Goal: Transaction & Acquisition: Purchase product/service

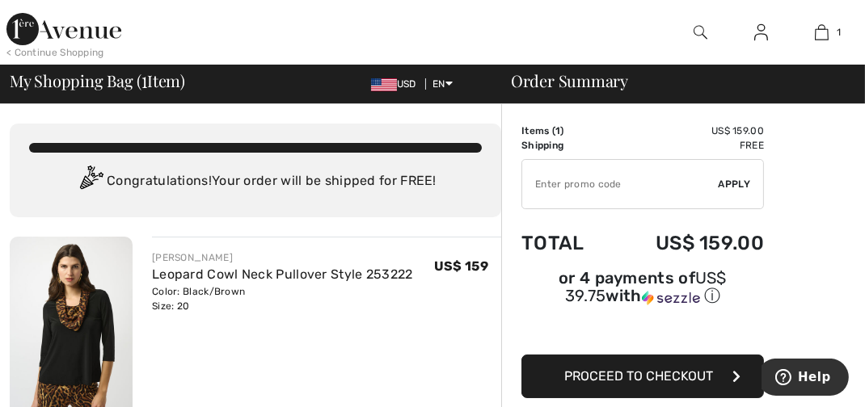
click at [663, 379] on span "Proceed to Checkout" at bounding box center [638, 376] width 149 height 15
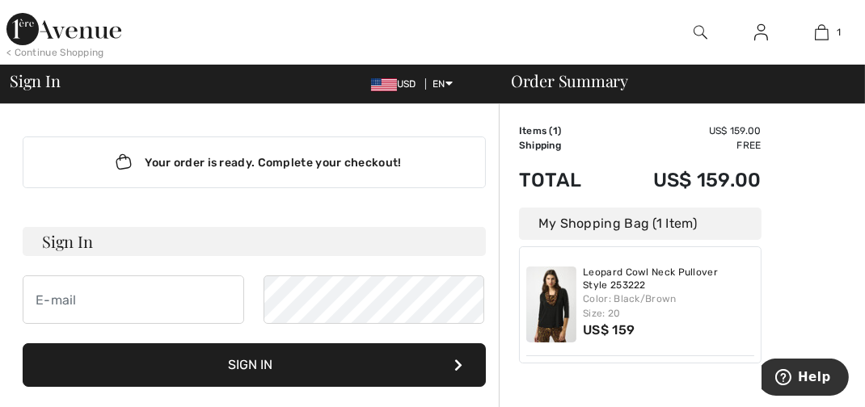
drag, startPoint x: 513, startPoint y: 332, endPoint x: 2, endPoint y: 125, distance: 551.6
click at [0, 119] on html "We value your privacy We use cookies to enhance your browsing experience, serve…" at bounding box center [432, 203] width 865 height 407
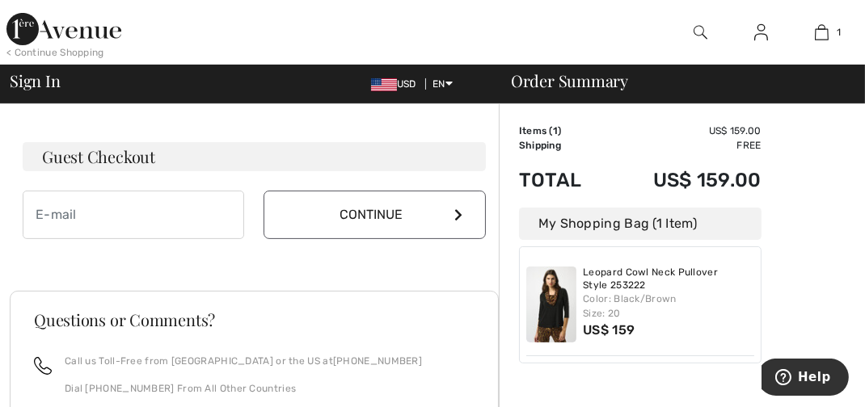
scroll to position [484, 0]
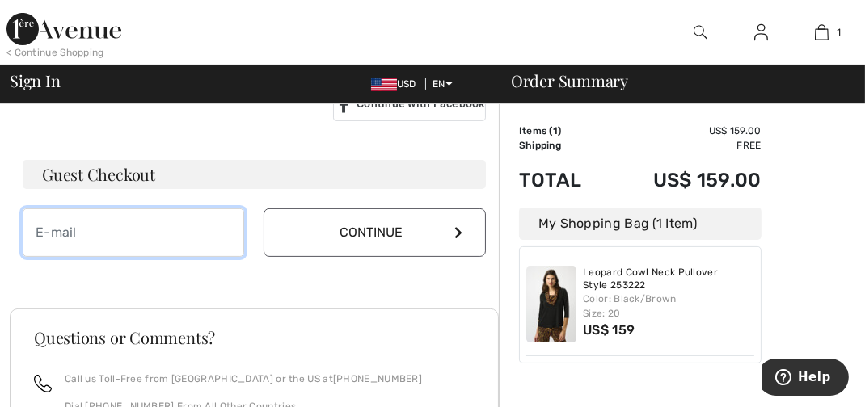
click at [110, 232] on input "email" at bounding box center [134, 233] width 222 height 49
type input "[EMAIL_ADDRESS][DOMAIN_NAME]"
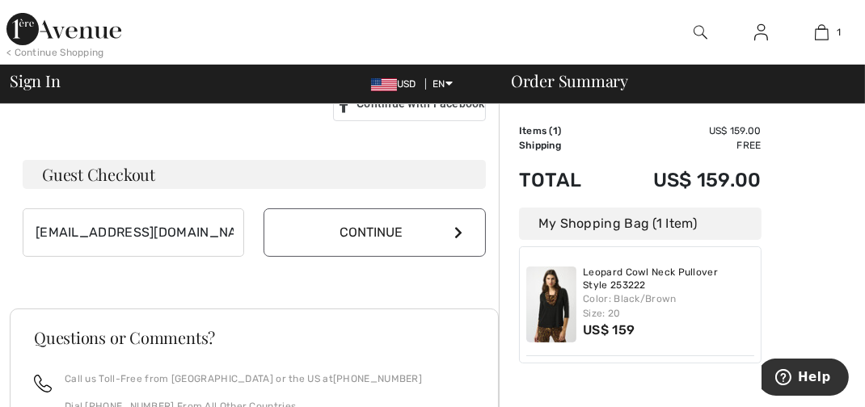
click at [311, 229] on button "Continue" at bounding box center [375, 233] width 222 height 49
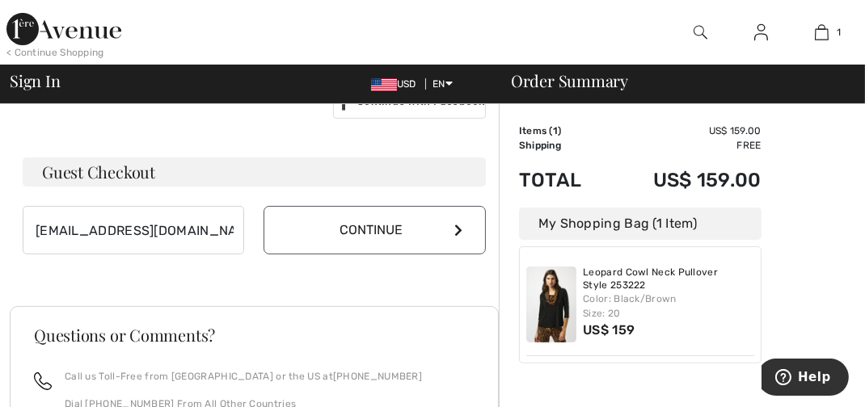
scroll to position [467, 0]
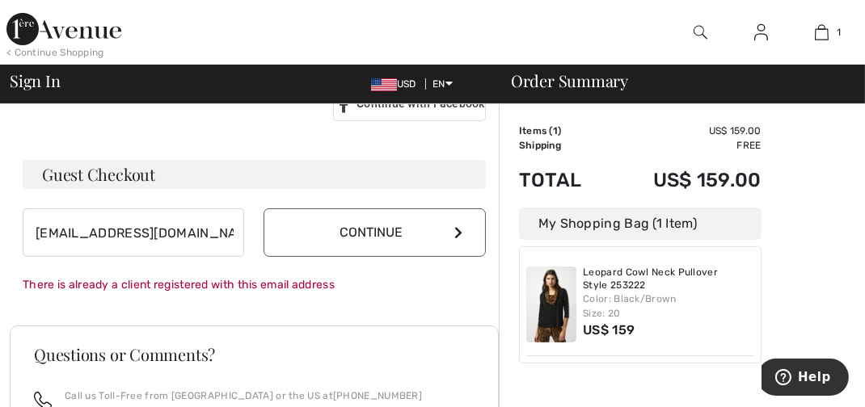
click at [454, 233] on icon at bounding box center [458, 232] width 8 height 13
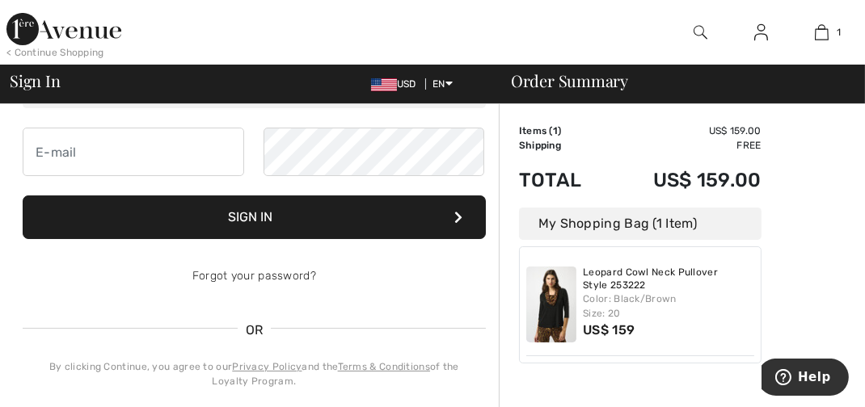
scroll to position [132, 0]
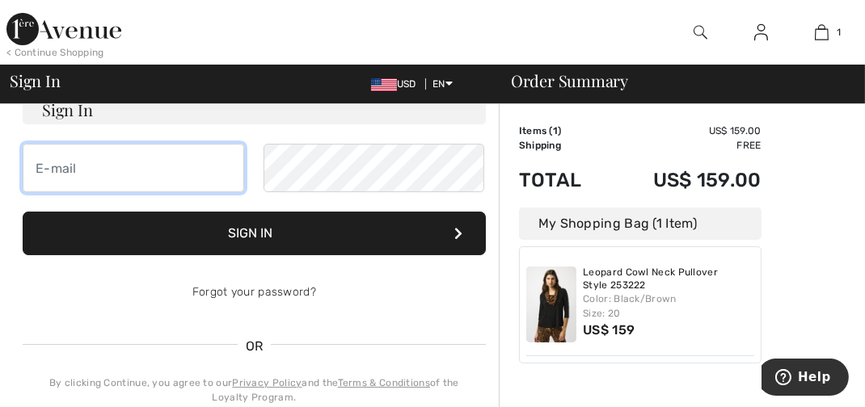
click at [143, 170] on input "email" at bounding box center [134, 168] width 222 height 49
type input "[EMAIL_ADDRESS][DOMAIN_NAME]"
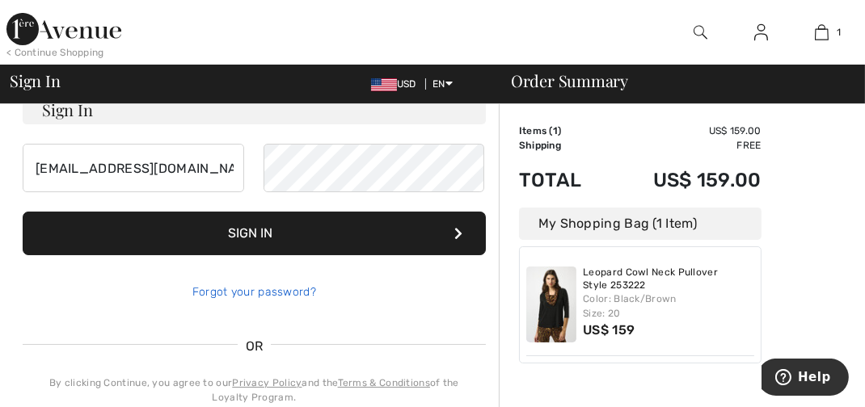
click at [295, 295] on link "Forgot your password?" at bounding box center [254, 292] width 124 height 14
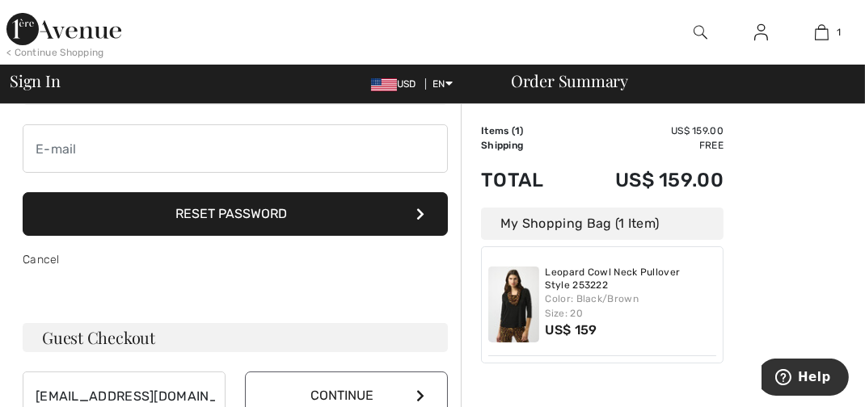
click at [391, 220] on button "Reset Password" at bounding box center [235, 214] width 425 height 44
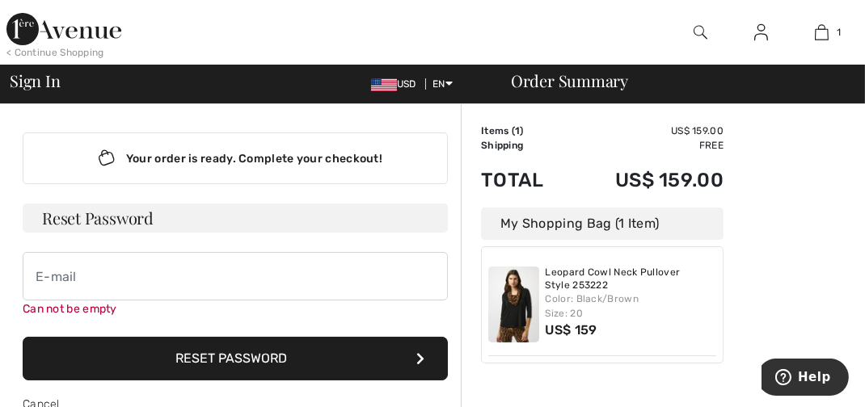
scroll to position [0, 0]
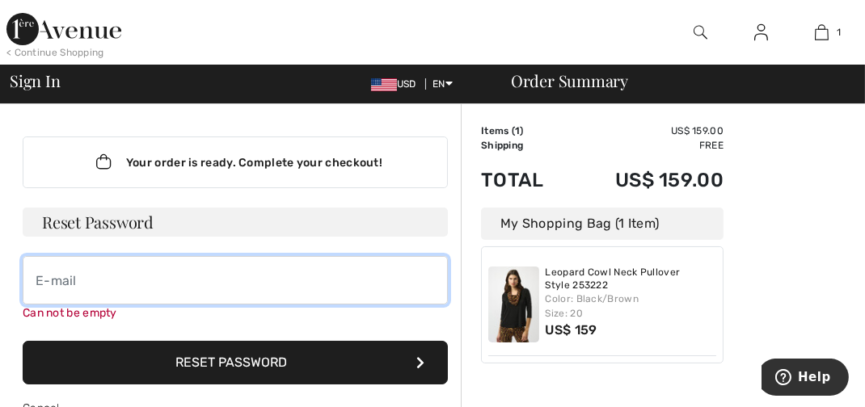
click at [159, 284] on input "email" at bounding box center [235, 280] width 425 height 49
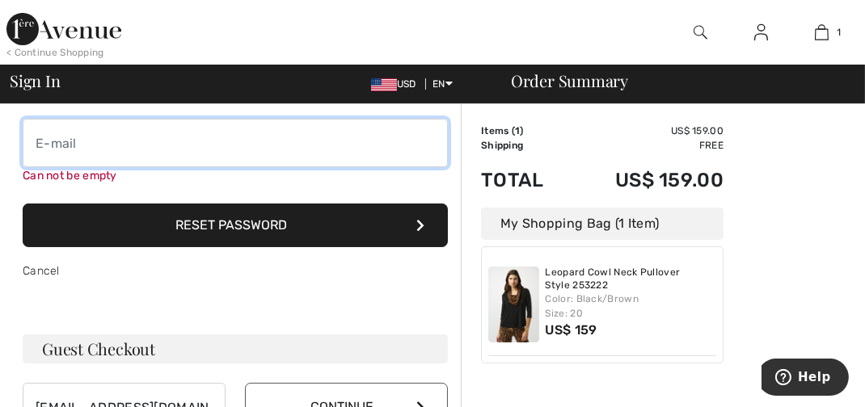
scroll to position [120, 0]
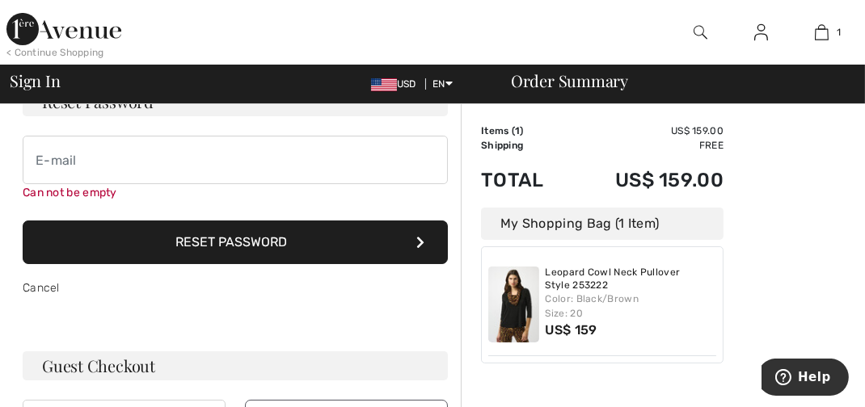
click at [421, 242] on icon at bounding box center [420, 242] width 8 height 13
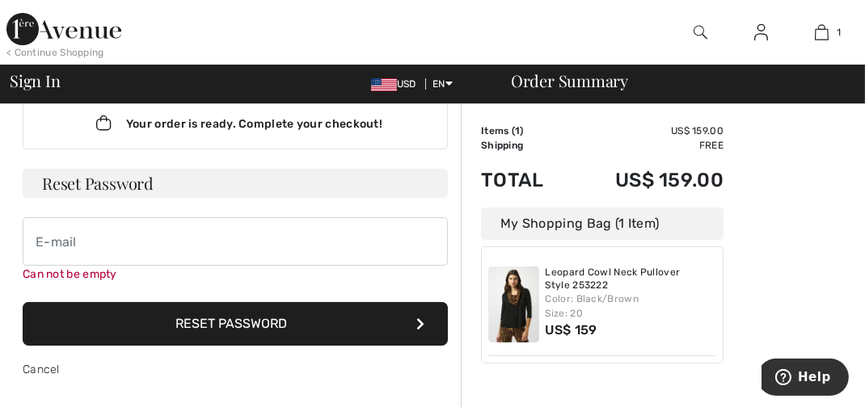
scroll to position [0, 0]
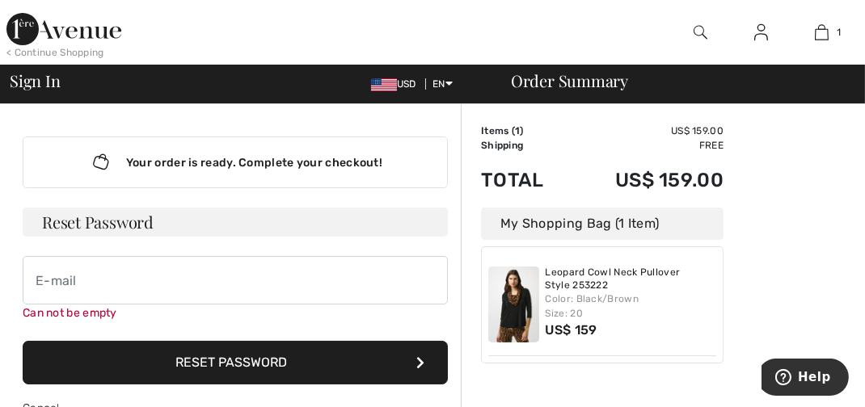
click at [158, 357] on button "Reset Password" at bounding box center [235, 363] width 425 height 44
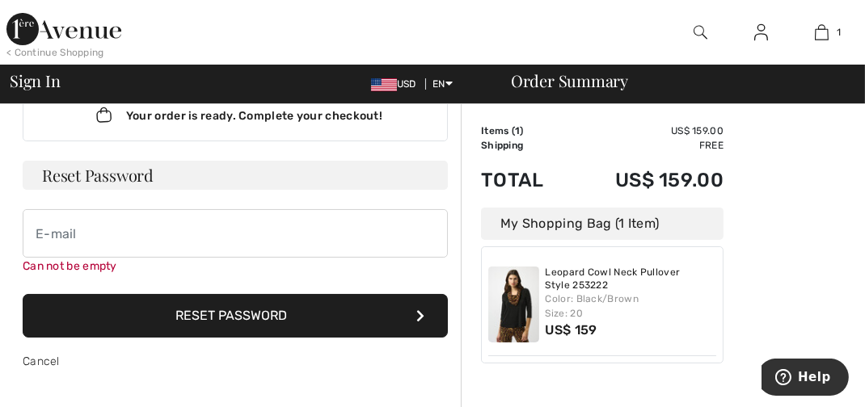
scroll to position [125, 0]
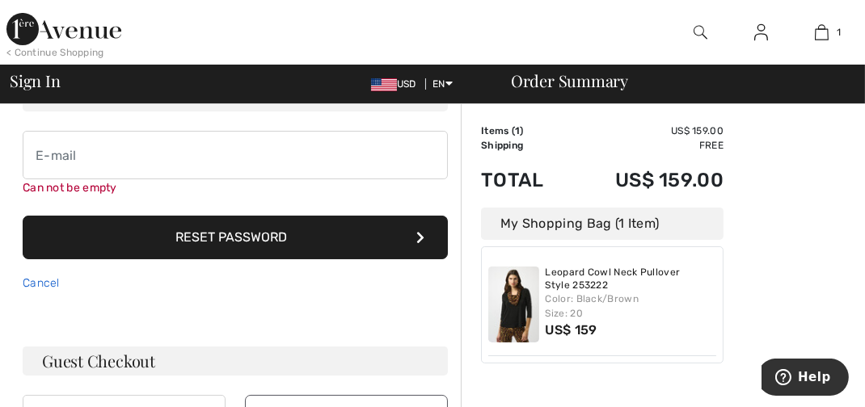
click at [49, 279] on link "Cancel" at bounding box center [41, 284] width 37 height 14
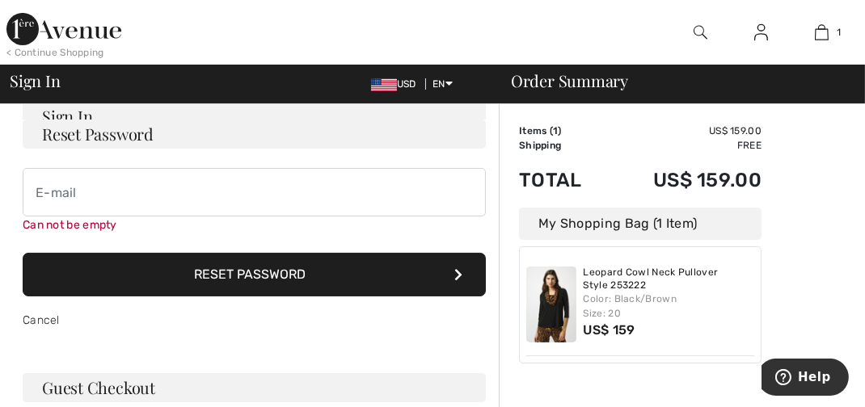
scroll to position [145, 0]
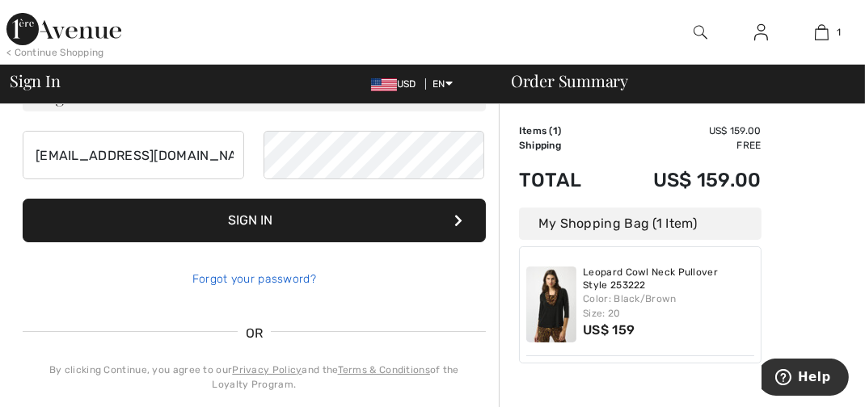
click at [288, 278] on div "Forgot your password?" at bounding box center [254, 279] width 463 height 49
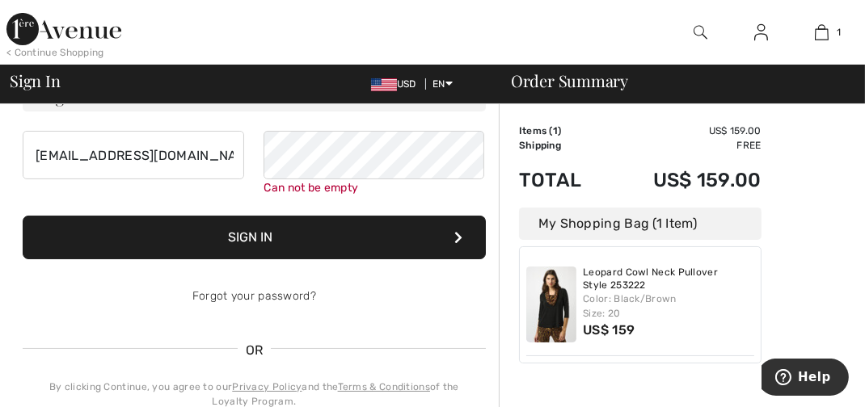
click at [401, 229] on button "Sign In" at bounding box center [254, 238] width 463 height 44
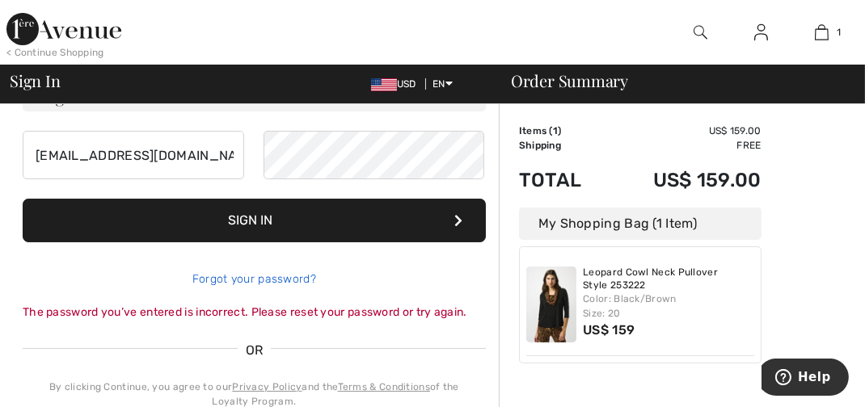
click at [298, 277] on link "Forgot your password?" at bounding box center [254, 279] width 124 height 14
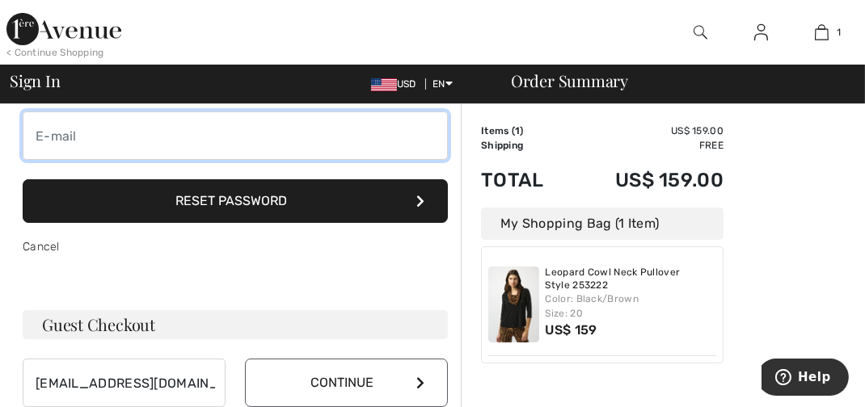
click at [165, 135] on input "email" at bounding box center [235, 136] width 425 height 49
click at [23, 179] on button "Reset Password" at bounding box center [235, 201] width 425 height 44
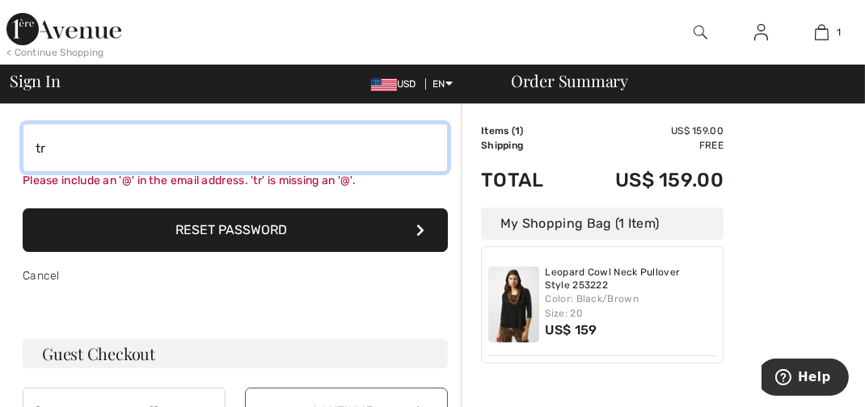
scroll to position [125, 0]
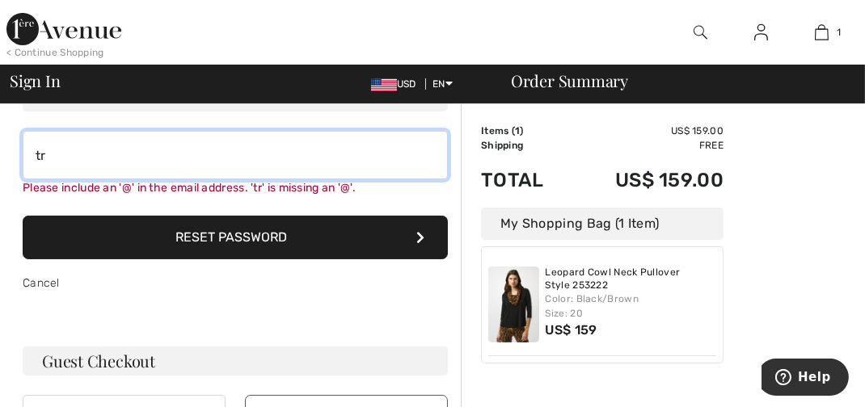
click at [23, 216] on button "Reset Password" at bounding box center [235, 238] width 425 height 44
click at [55, 160] on input "tr" at bounding box center [235, 155] width 425 height 49
click at [50, 150] on input "tr" at bounding box center [235, 155] width 425 height 49
type input "t"
click at [83, 150] on input "email" at bounding box center [235, 155] width 425 height 49
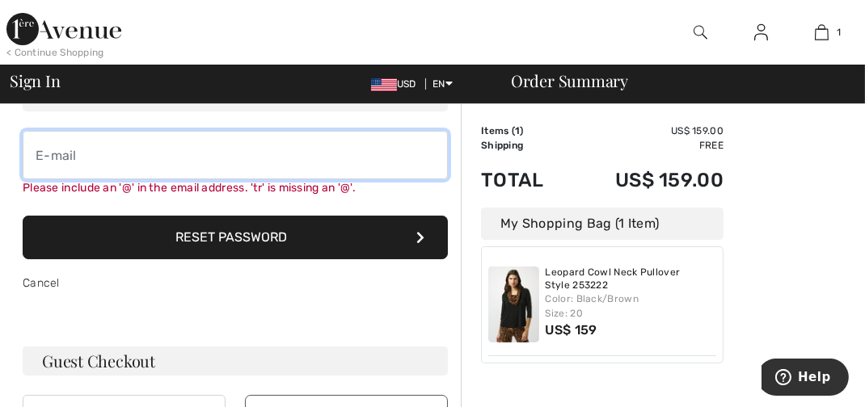
click at [70, 169] on input "email" at bounding box center [235, 155] width 425 height 49
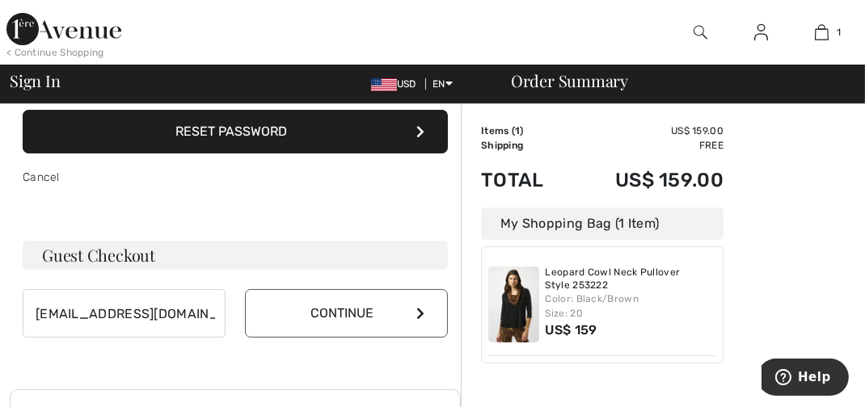
scroll to position [247, 0]
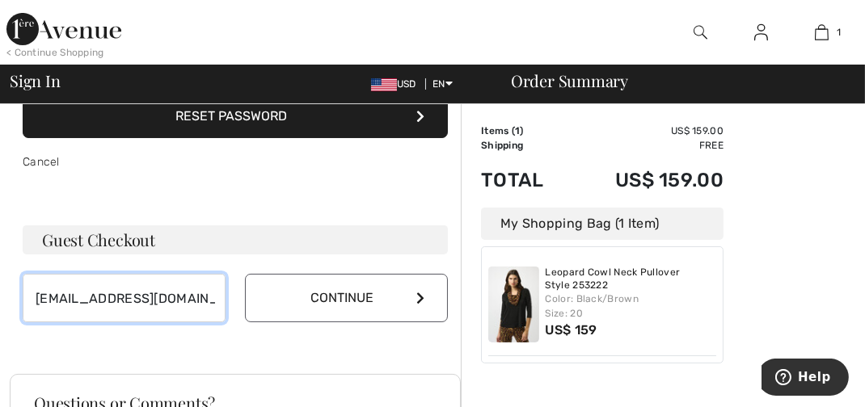
click at [154, 294] on input "[EMAIL_ADDRESS][DOMAIN_NAME]" at bounding box center [124, 298] width 203 height 49
type input "t"
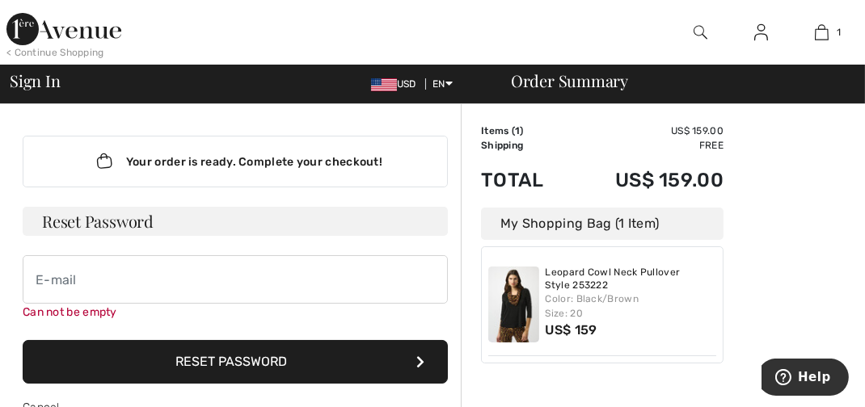
scroll to position [0, 0]
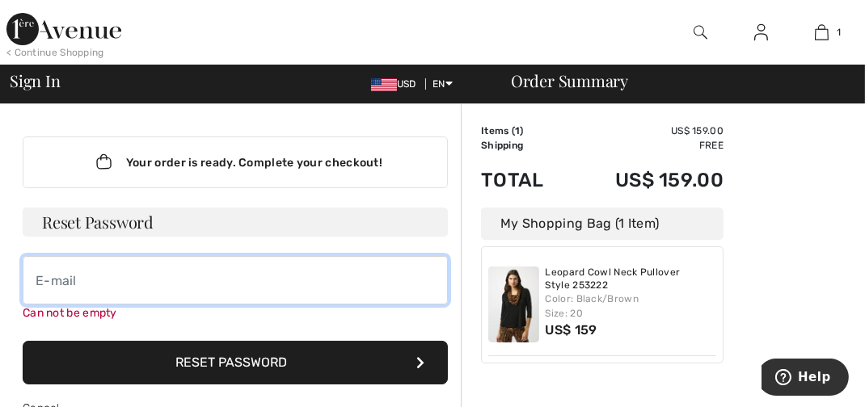
click at [65, 278] on input "email" at bounding box center [235, 280] width 425 height 49
type input "[EMAIL_ADDRESS][DOMAIN_NAME]"
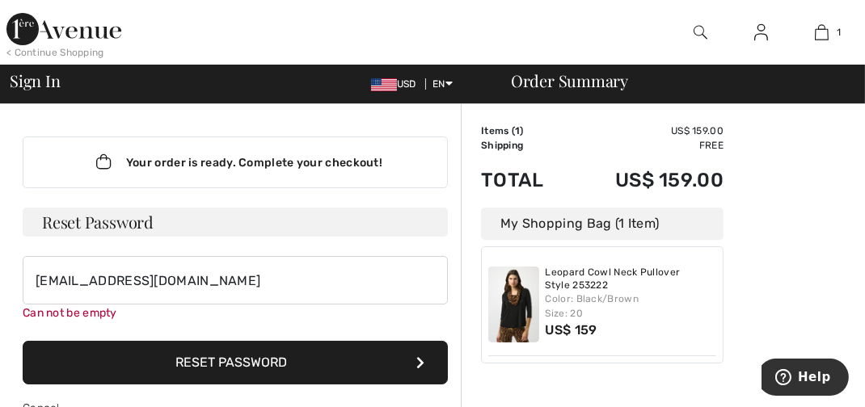
click at [290, 353] on button "Reset Password" at bounding box center [235, 363] width 425 height 44
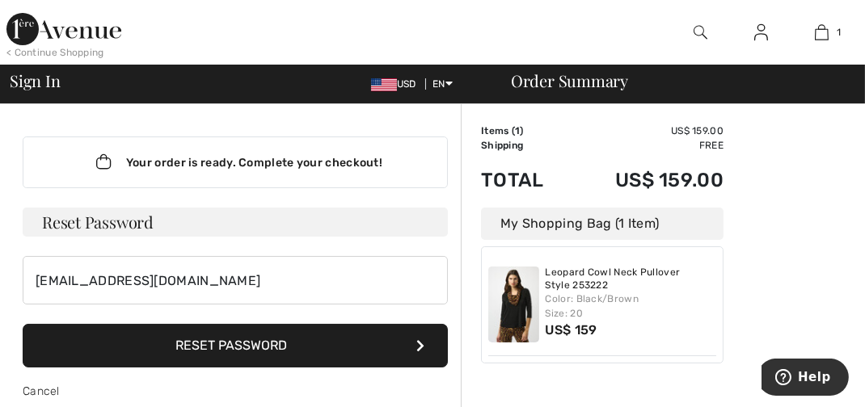
click at [426, 347] on button "Reset Password" at bounding box center [235, 346] width 425 height 44
click at [422, 343] on icon at bounding box center [420, 346] width 8 height 13
click at [96, 223] on h3 "Reset Password" at bounding box center [235, 222] width 425 height 29
drag, startPoint x: 94, startPoint y: 224, endPoint x: 69, endPoint y: 226, distance: 25.1
click at [69, 226] on h3 "Reset Password" at bounding box center [235, 222] width 425 height 29
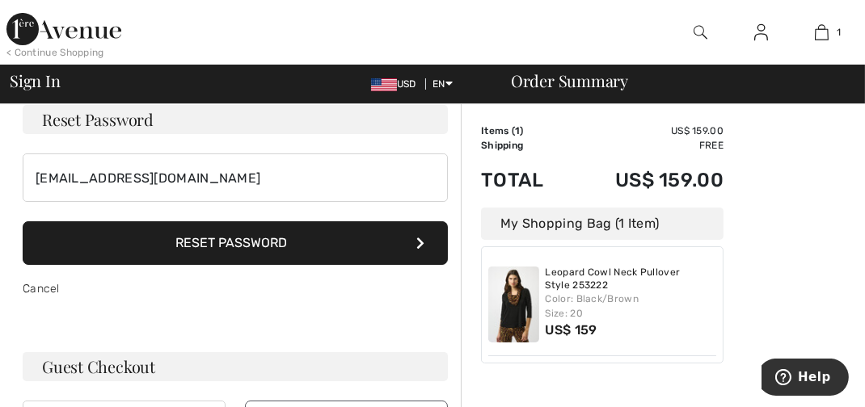
scroll to position [120, 0]
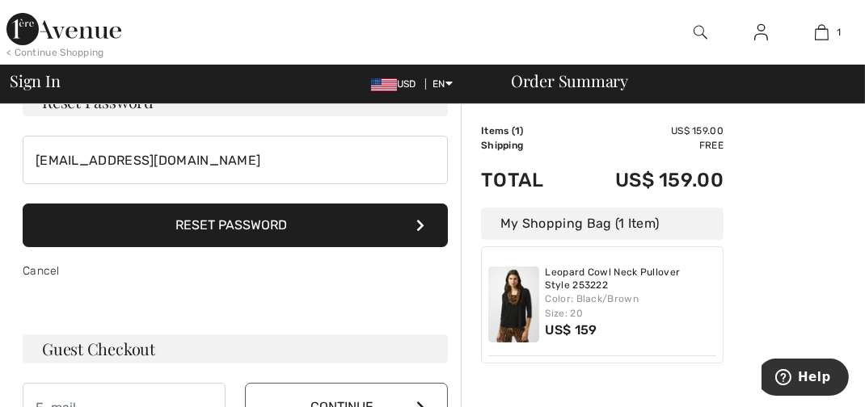
click at [421, 224] on icon at bounding box center [420, 225] width 8 height 13
click at [118, 401] on input "email" at bounding box center [124, 407] width 203 height 49
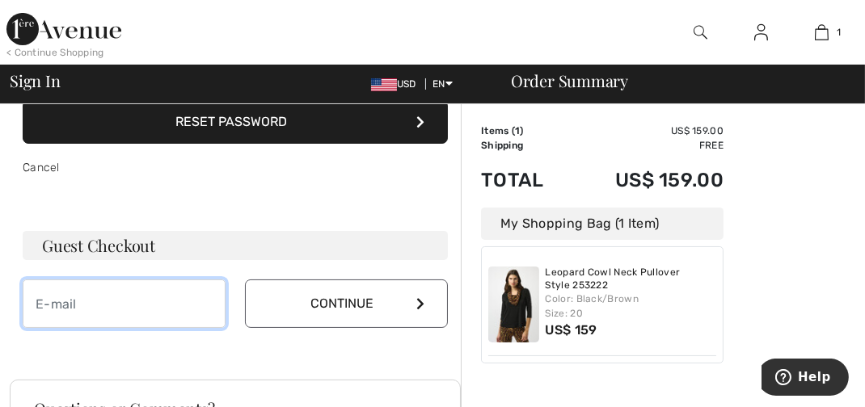
scroll to position [242, 0]
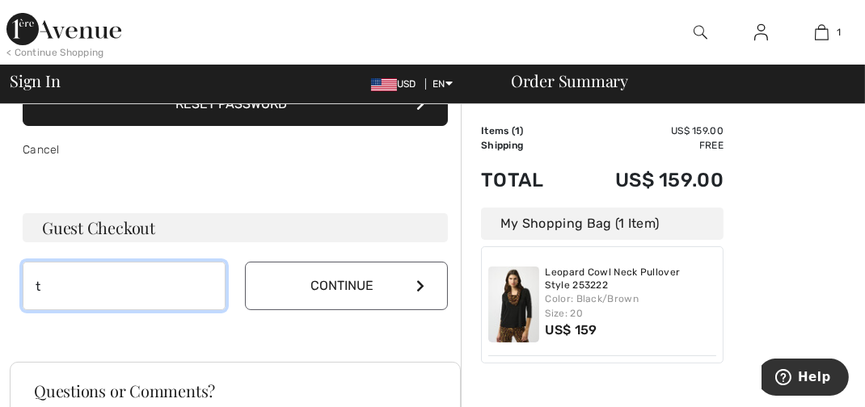
click at [103, 290] on input "t" at bounding box center [124, 286] width 203 height 49
click at [187, 284] on input "t" at bounding box center [124, 286] width 203 height 49
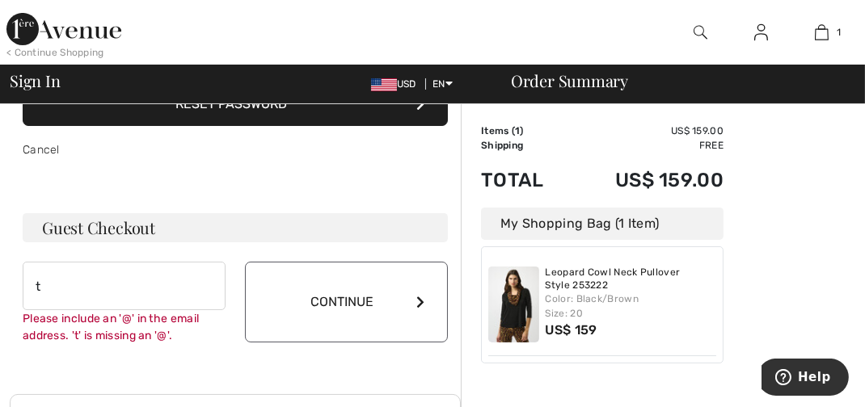
click at [317, 287] on button "Continue" at bounding box center [346, 302] width 203 height 81
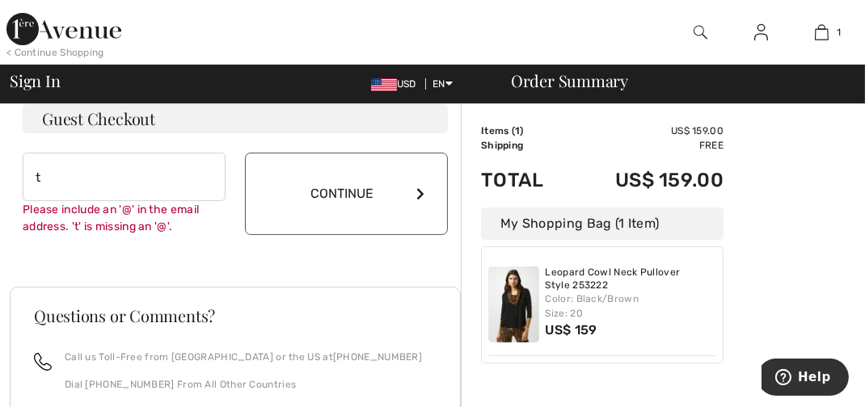
scroll to position [372, 0]
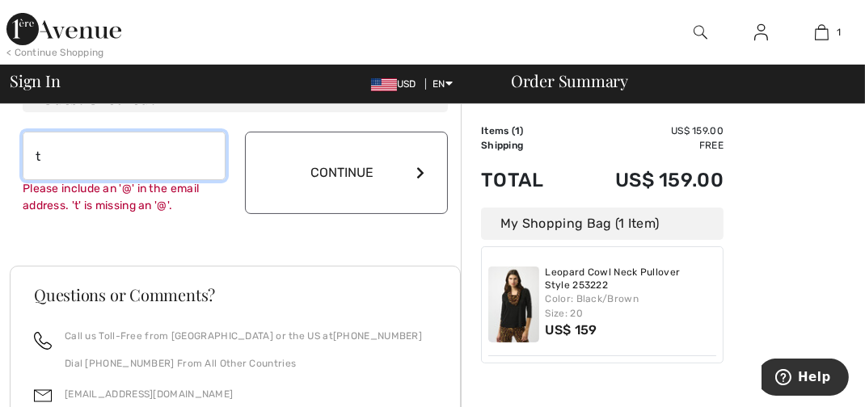
click at [47, 151] on input "t" at bounding box center [124, 156] width 203 height 49
click at [83, 154] on input "t" at bounding box center [124, 156] width 203 height 49
click at [99, 158] on input "t" at bounding box center [124, 156] width 203 height 49
click at [146, 160] on input "t" at bounding box center [124, 156] width 203 height 49
type input "[EMAIL_ADDRESS][DOMAIN_NAME]"
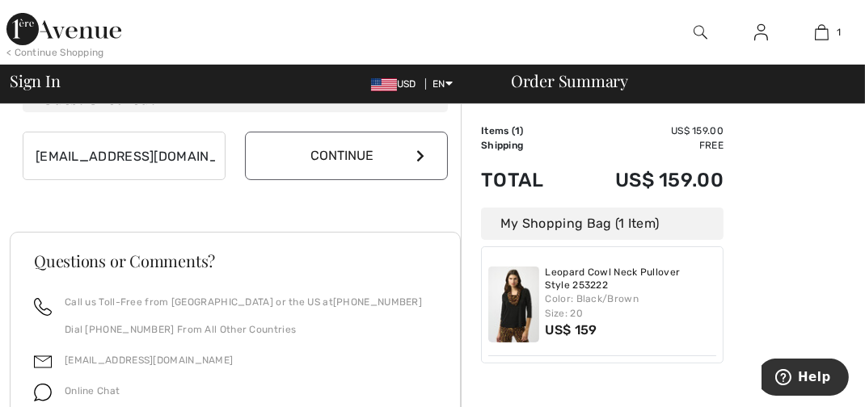
click at [378, 156] on button "Continue" at bounding box center [346, 156] width 203 height 49
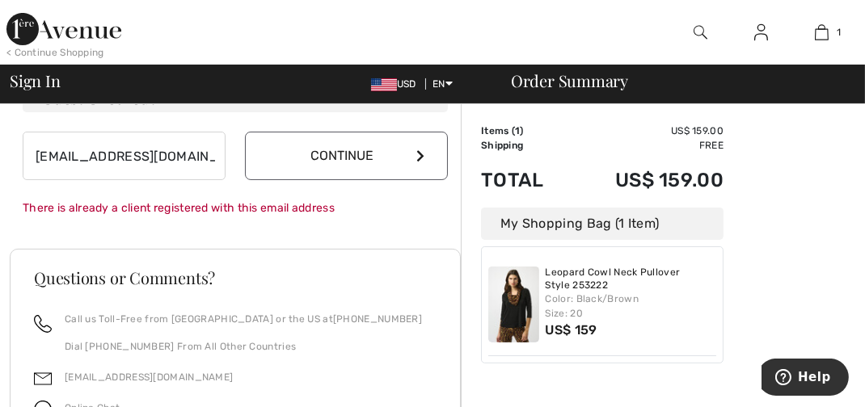
click at [378, 150] on button "Continue" at bounding box center [346, 156] width 203 height 49
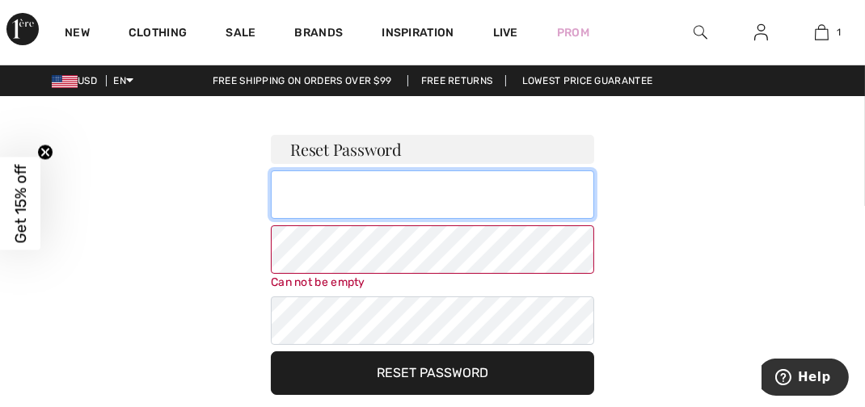
click at [329, 205] on input "email" at bounding box center [432, 195] width 323 height 49
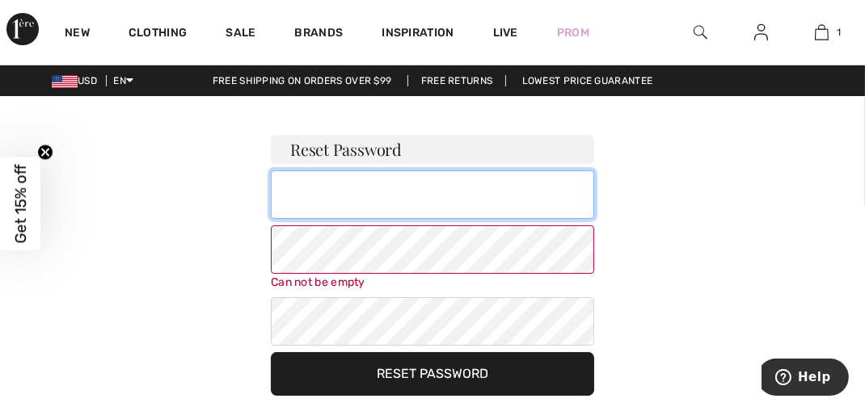
type input "[EMAIL_ADDRESS][DOMAIN_NAME]"
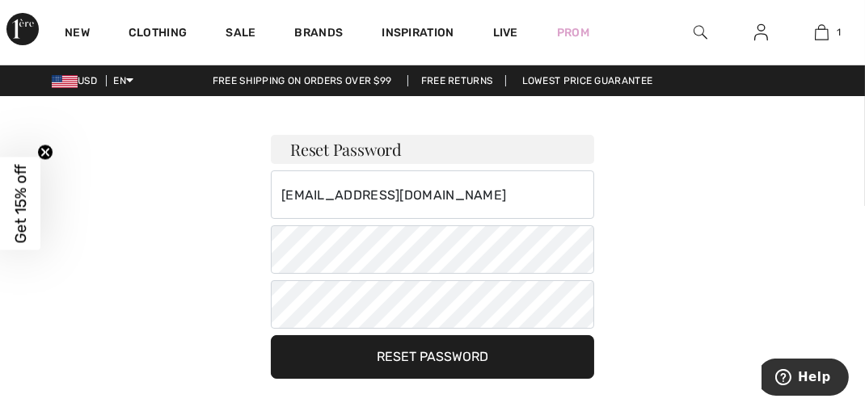
click at [492, 358] on button "Reset Password" at bounding box center [432, 358] width 323 height 44
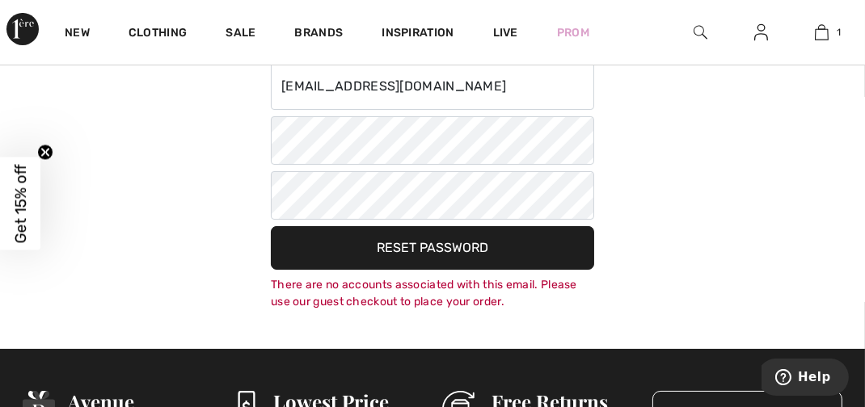
scroll to position [120, 0]
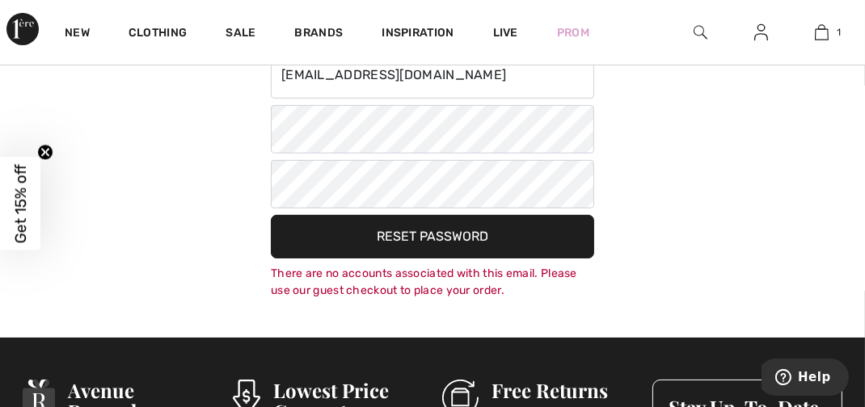
click at [454, 285] on div "There are no accounts associated with this email. Please use our guest checkout…" at bounding box center [432, 282] width 323 height 34
